Goal: Information Seeking & Learning: Find specific fact

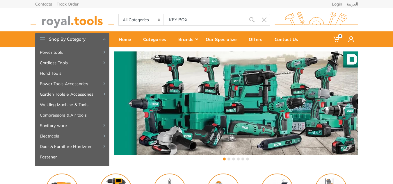
type input "KEY BOX"
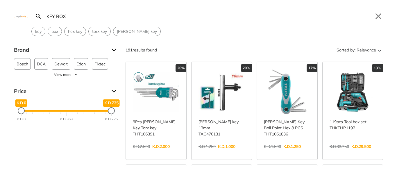
type input "KEY"
click at [186, 19] on input "KEY BOX" at bounding box center [207, 16] width 325 height 14
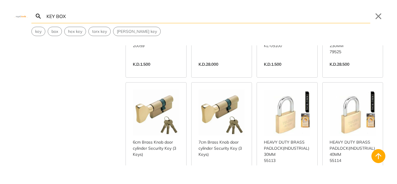
scroll to position [1687, 0]
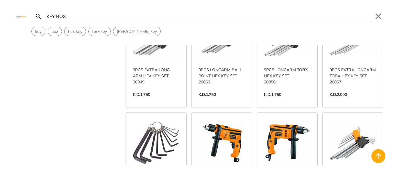
scroll to position [2153, 0]
